Goal: Transaction & Acquisition: Purchase product/service

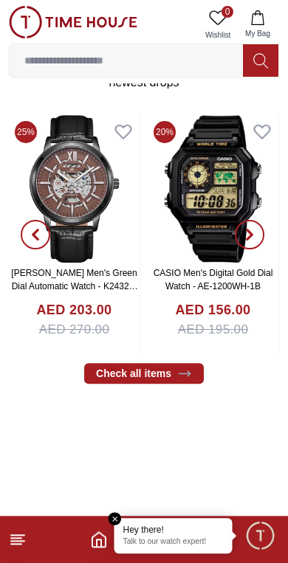
scroll to position [295, 0]
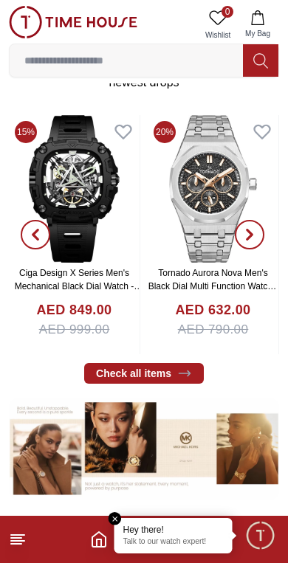
click at [121, 519] on em "Close tooltip" at bounding box center [114, 518] width 13 height 13
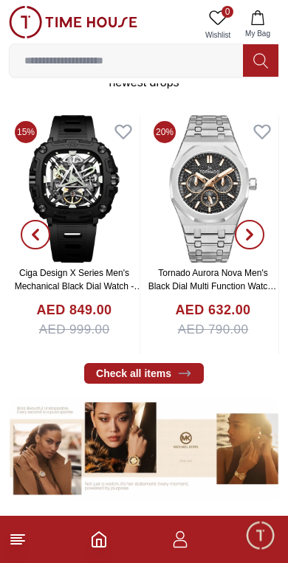
click at [105, 538] on icon "Home" at bounding box center [98, 539] width 13 height 15
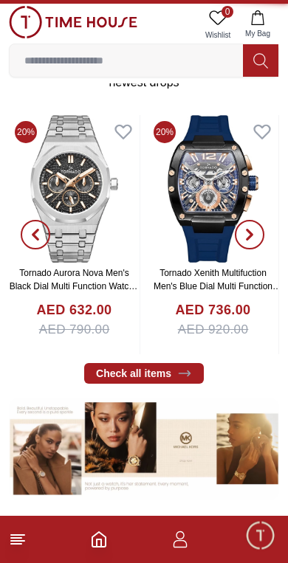
scroll to position [0, 0]
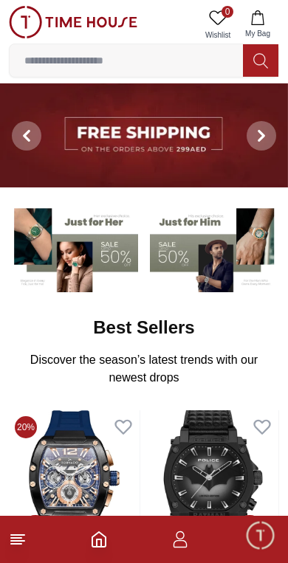
click at [103, 252] on img at bounding box center [73, 248] width 129 height 90
click at [71, 262] on img at bounding box center [73, 248] width 129 height 90
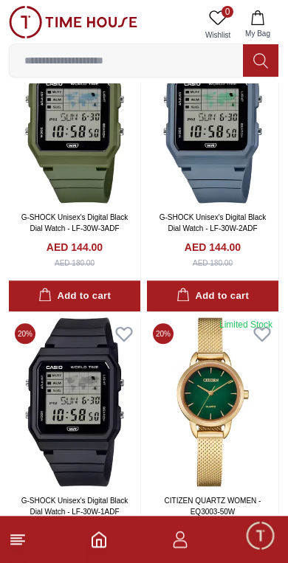
scroll to position [1821, 0]
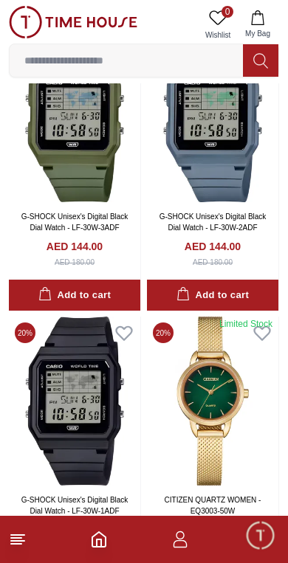
click at [55, 288] on div "Add to cart" at bounding box center [74, 295] width 72 height 17
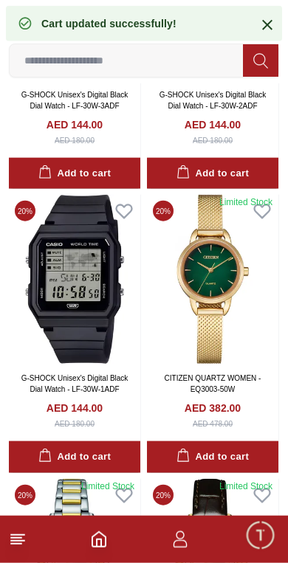
scroll to position [1939, 0]
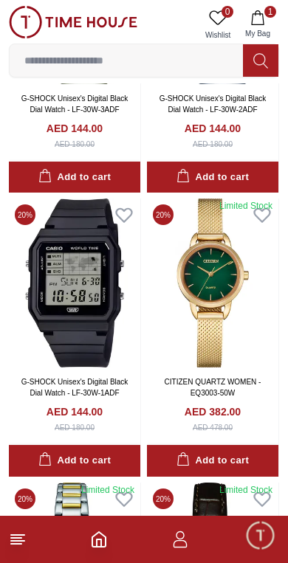
click at [59, 169] on div "Add to cart" at bounding box center [74, 177] width 72 height 17
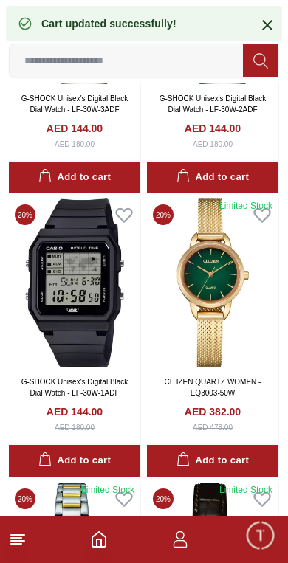
click at [186, 539] on icon "button" at bounding box center [180, 539] width 18 height 18
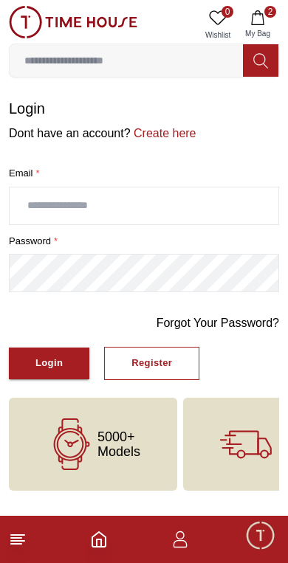
click at [167, 134] on link "Create here" at bounding box center [164, 133] width 66 height 13
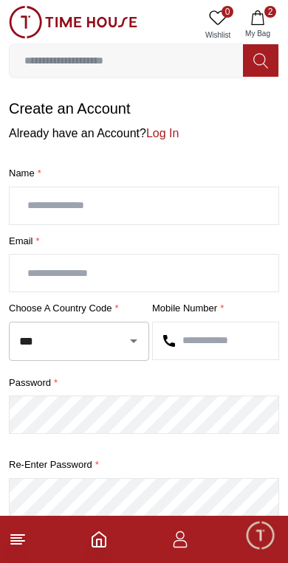
click at [41, 204] on input "text" at bounding box center [144, 205] width 269 height 37
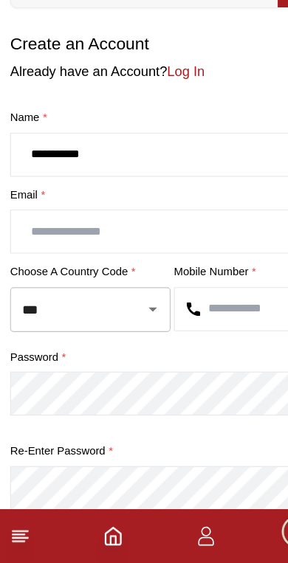
type input "**********"
click at [38, 255] on input "text" at bounding box center [144, 273] width 269 height 37
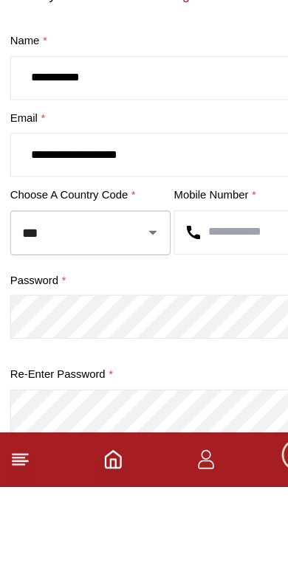
click at [131, 332] on icon "Open" at bounding box center [134, 341] width 18 height 18
type input "**********"
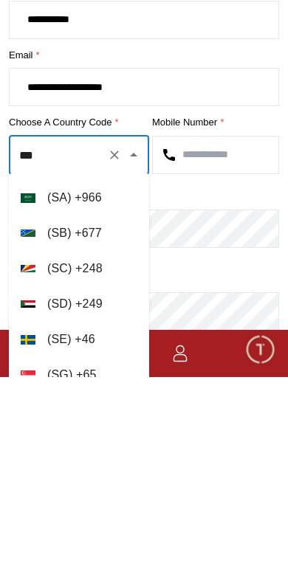
scroll to position [6780, 0]
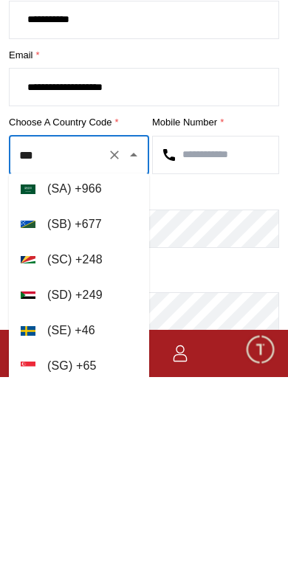
click at [107, 357] on li "( [GEOGRAPHIC_DATA] ) + 966" at bounding box center [79, 374] width 140 height 35
type input "***"
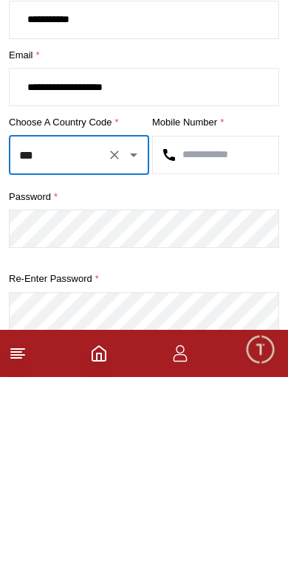
click at [241, 322] on input "text" at bounding box center [215, 340] width 125 height 37
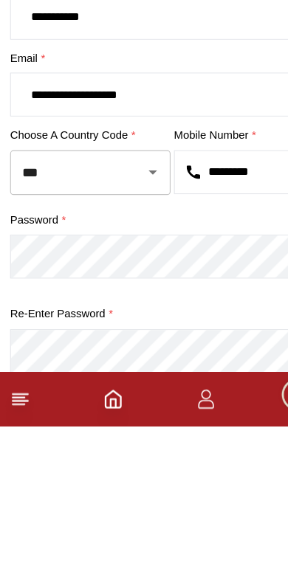
type input "*********"
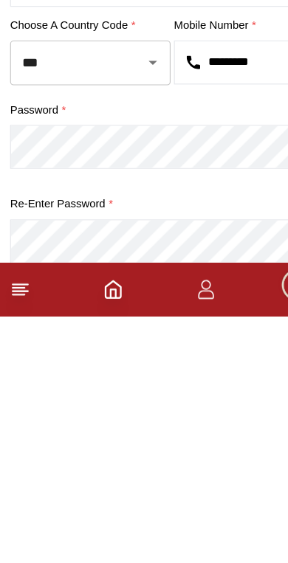
scroll to position [80, 0]
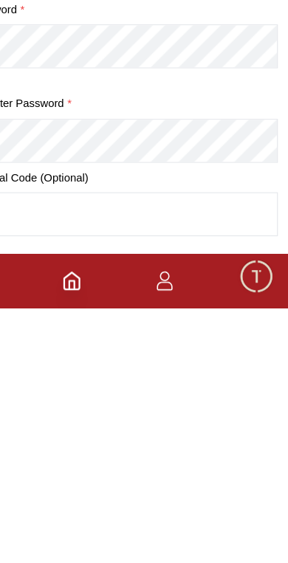
click at [238, 513] on span "Minimize live chat window" at bounding box center [259, 534] width 43 height 43
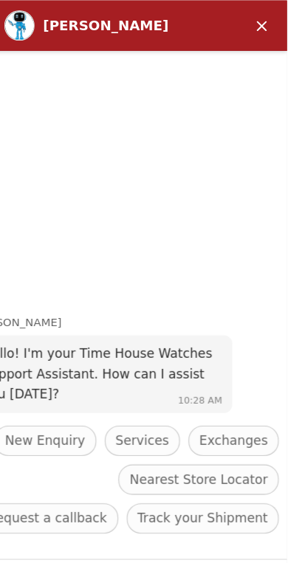
scroll to position [186, 0]
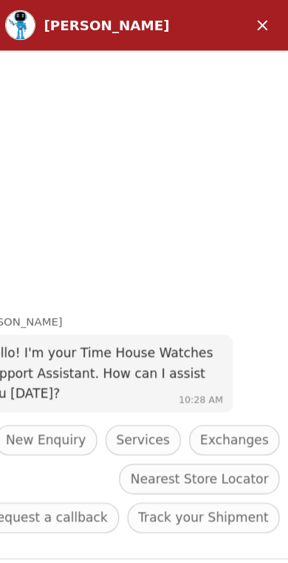
click at [221, 13] on em "Minimize" at bounding box center [225, 22] width 30 height 30
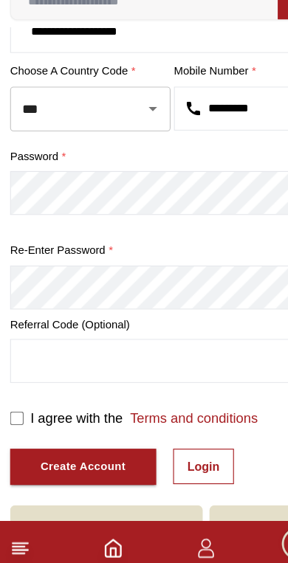
click at [104, 460] on div "Create Account" at bounding box center [72, 468] width 75 height 17
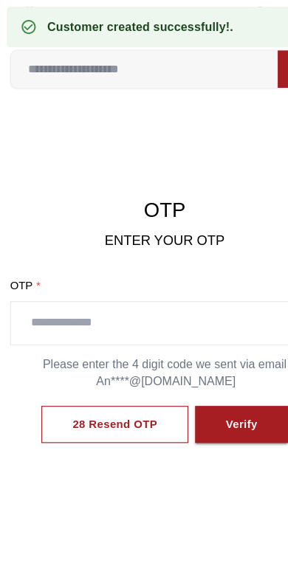
click at [174, 280] on input "text" at bounding box center [144, 282] width 269 height 37
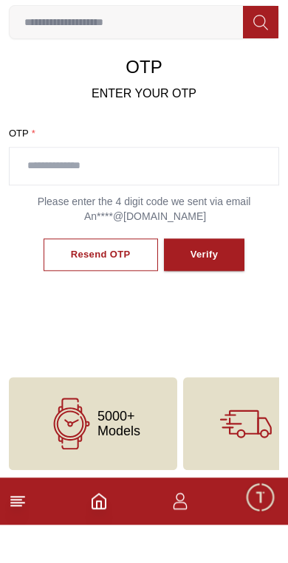
scroll to position [82, 0]
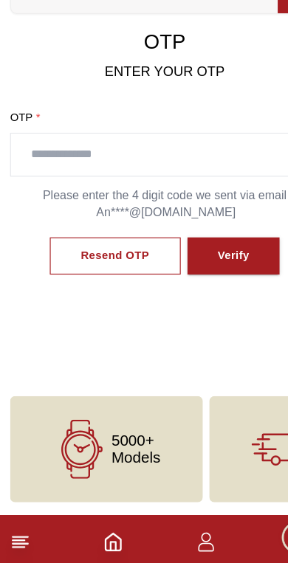
click at [75, 281] on div "Resend OTP" at bounding box center [101, 289] width 60 height 17
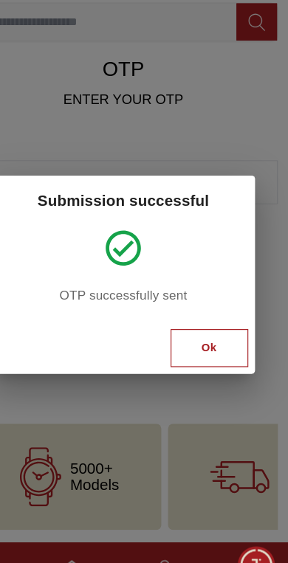
click at [212, 337] on div "Ok" at bounding box center [218, 345] width 13 height 17
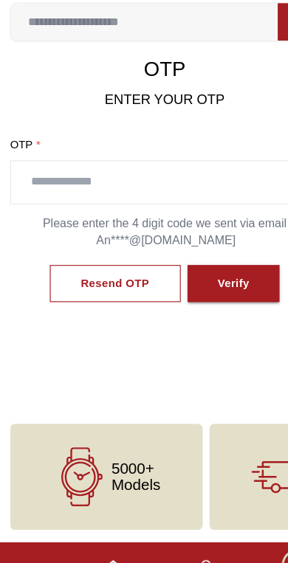
click at [208, 281] on div "Verify" at bounding box center [204, 289] width 28 height 17
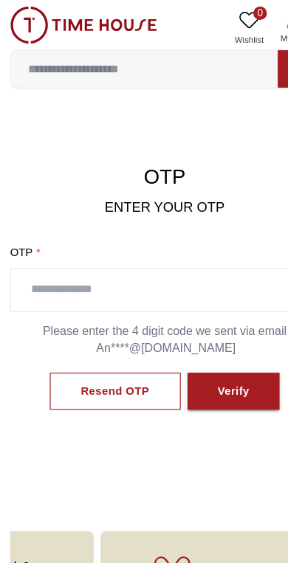
scroll to position [0, 0]
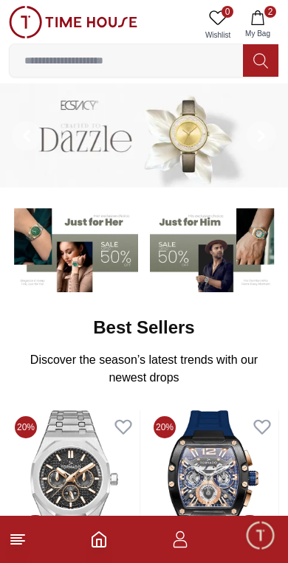
click at [185, 539] on icon "button" at bounding box center [180, 539] width 18 height 18
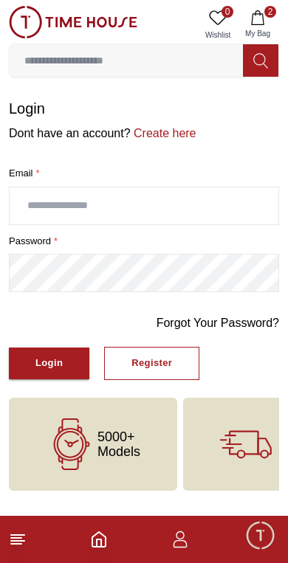
click at [183, 542] on icon "button" at bounding box center [180, 539] width 18 height 18
click at [185, 544] on icon "button" at bounding box center [180, 539] width 18 height 18
click at [156, 135] on link "Create here" at bounding box center [164, 133] width 66 height 13
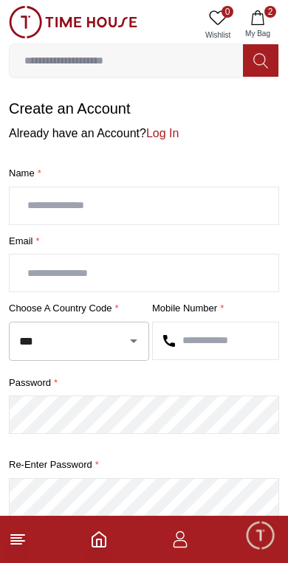
click at [182, 201] on input "text" at bounding box center [144, 205] width 269 height 37
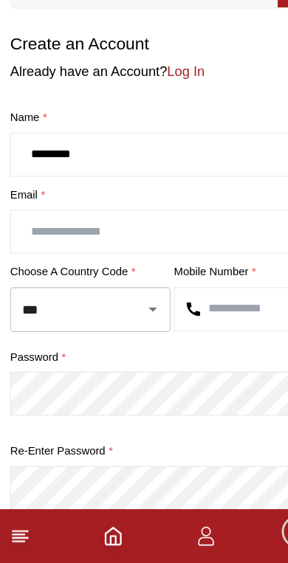
type input "*********"
click at [44, 255] on input "text" at bounding box center [144, 273] width 269 height 37
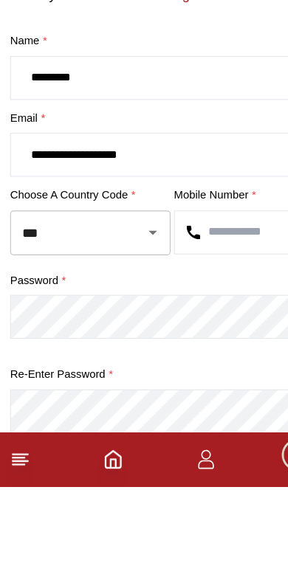
click at [129, 332] on icon "Open" at bounding box center [134, 341] width 18 height 18
type input "**********"
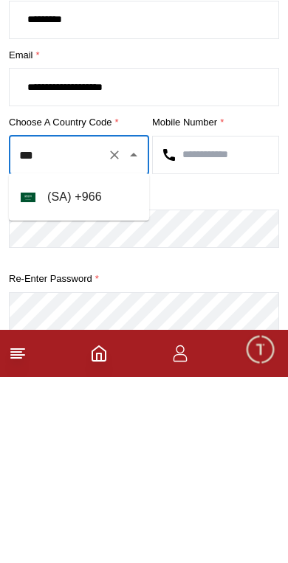
click at [60, 365] on li "( [GEOGRAPHIC_DATA] ) + 966" at bounding box center [79, 382] width 140 height 35
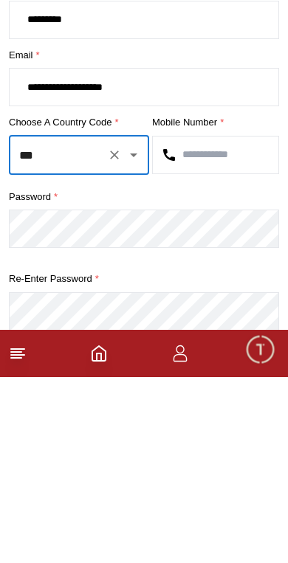
type input "***"
click at [199, 322] on input "text" at bounding box center [215, 340] width 125 height 37
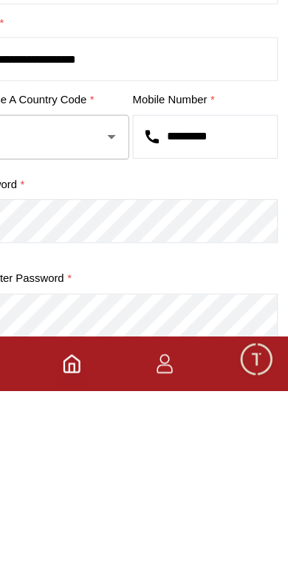
type input "*********"
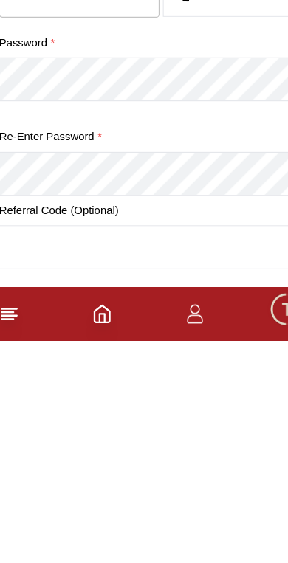
scroll to position [274, 0]
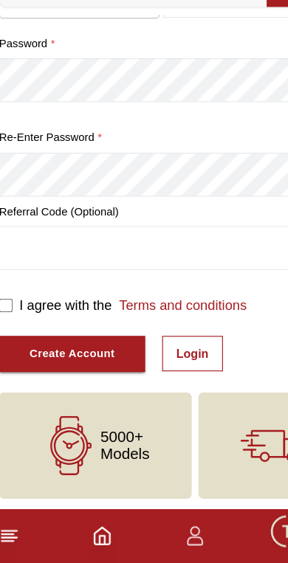
click at [35, 372] on div "Create Account" at bounding box center [72, 380] width 75 height 17
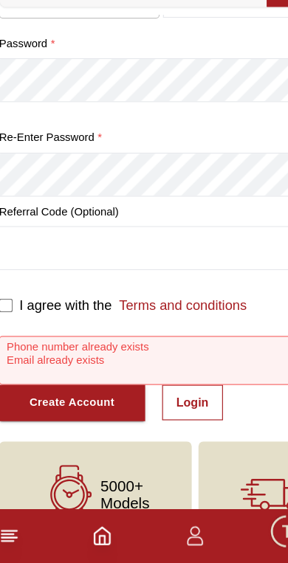
click at [177, 407] on link "Login" at bounding box center [177, 422] width 53 height 31
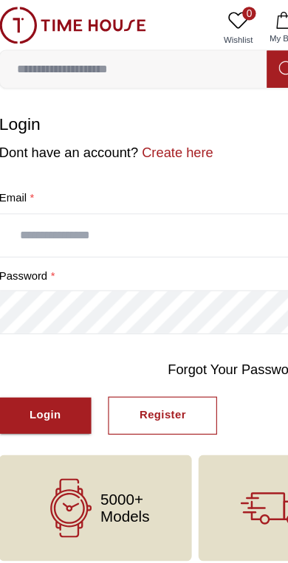
click at [179, 367] on button "Register" at bounding box center [151, 363] width 95 height 33
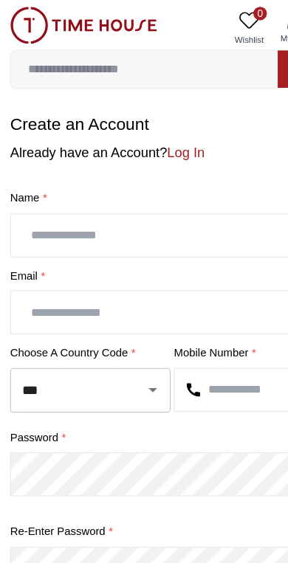
click at [160, 131] on link "Log In" at bounding box center [162, 133] width 32 height 13
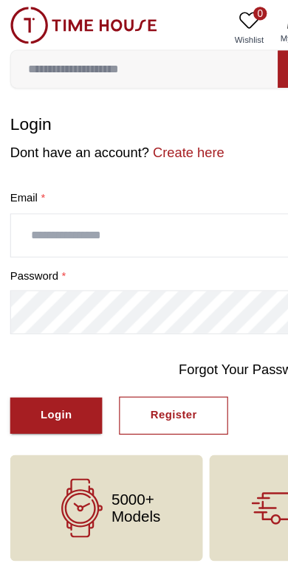
click at [38, 207] on input "text" at bounding box center [144, 205] width 269 height 37
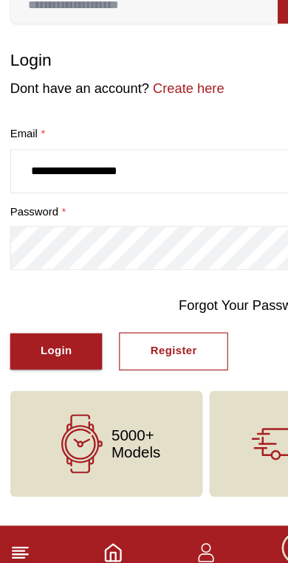
type input "**********"
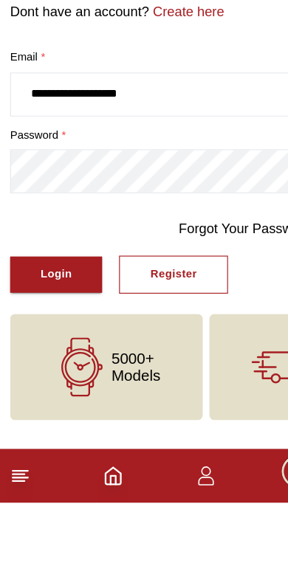
click at [30, 347] on button "Login" at bounding box center [49, 363] width 80 height 32
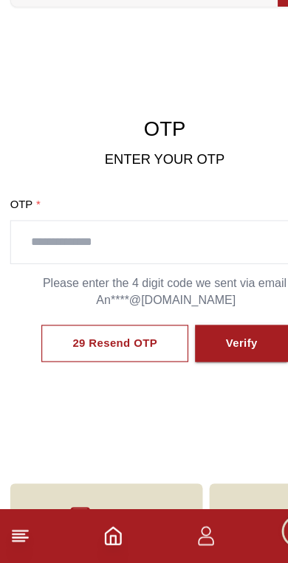
click at [38, 264] on input "text" at bounding box center [144, 282] width 269 height 37
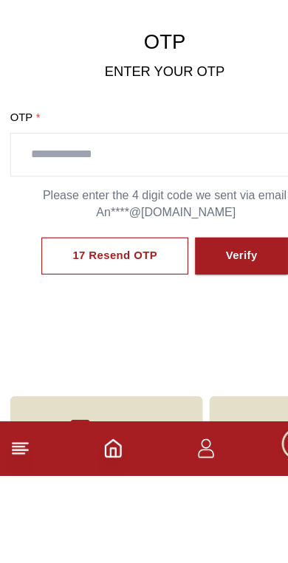
scroll to position [76, 0]
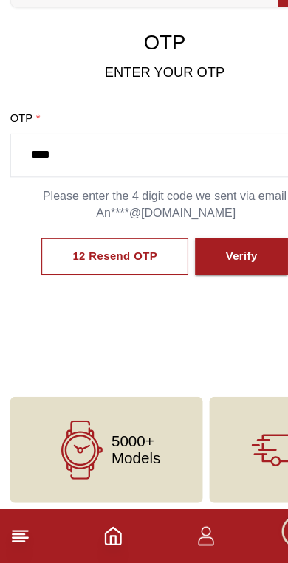
type input "****"
click at [218, 287] on div "Verify" at bounding box center [211, 295] width 28 height 17
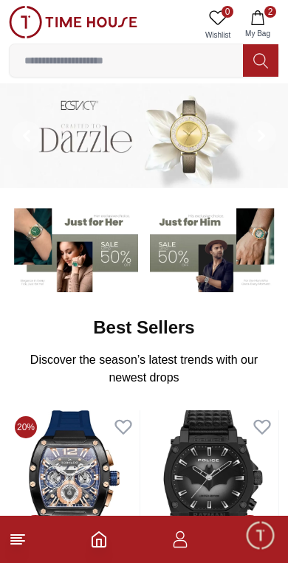
click at [266, 21] on button "2 My Bag" at bounding box center [257, 25] width 43 height 38
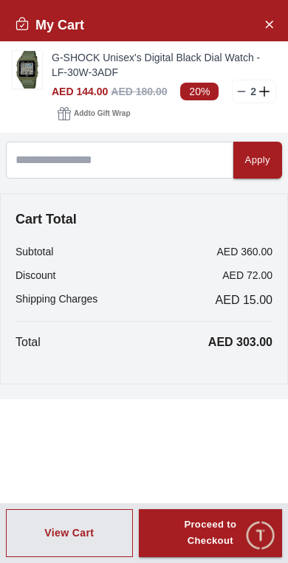
click at [121, 111] on span "Add to Gift Wrap" at bounding box center [102, 113] width 56 height 15
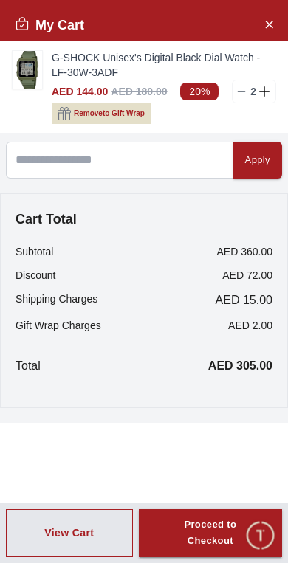
click at [132, 115] on span "Remove to Gift Wrap" at bounding box center [109, 113] width 71 height 15
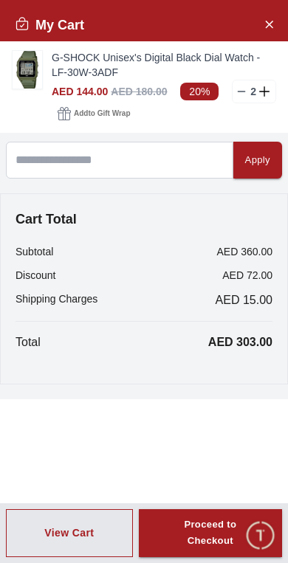
click at [253, 91] on p "2" at bounding box center [253, 91] width 12 height 15
click at [239, 92] on icon at bounding box center [241, 92] width 12 height 12
click at [268, 27] on icon "Close Account" at bounding box center [269, 24] width 12 height 18
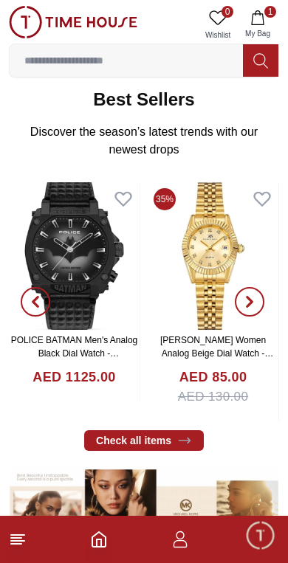
scroll to position [227, 0]
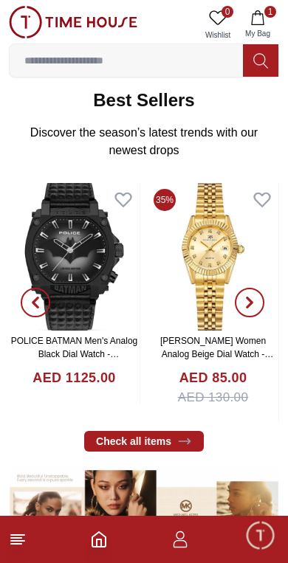
click at [17, 542] on icon at bounding box center [18, 539] width 18 height 18
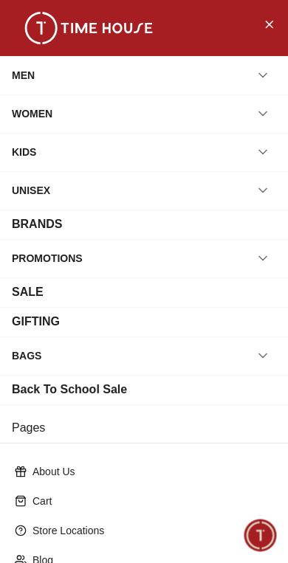
click at [255, 199] on button "button" at bounding box center [262, 190] width 27 height 27
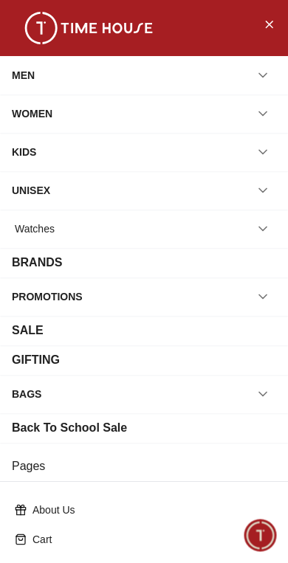
click at [198, 231] on div "Watches" at bounding box center [144, 228] width 264 height 27
click at [140, 298] on div "PROMOTIONS" at bounding box center [144, 296] width 264 height 27
click at [23, 322] on div "SALE" at bounding box center [28, 331] width 32 height 18
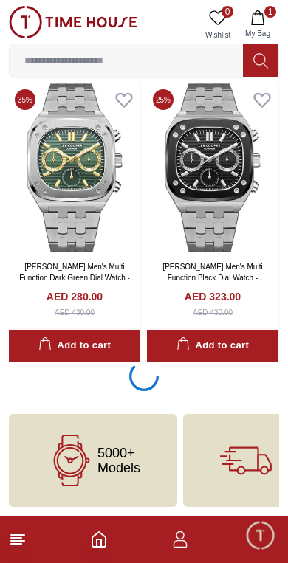
scroll to position [2735, 0]
